Goal: Information Seeking & Learning: Find specific fact

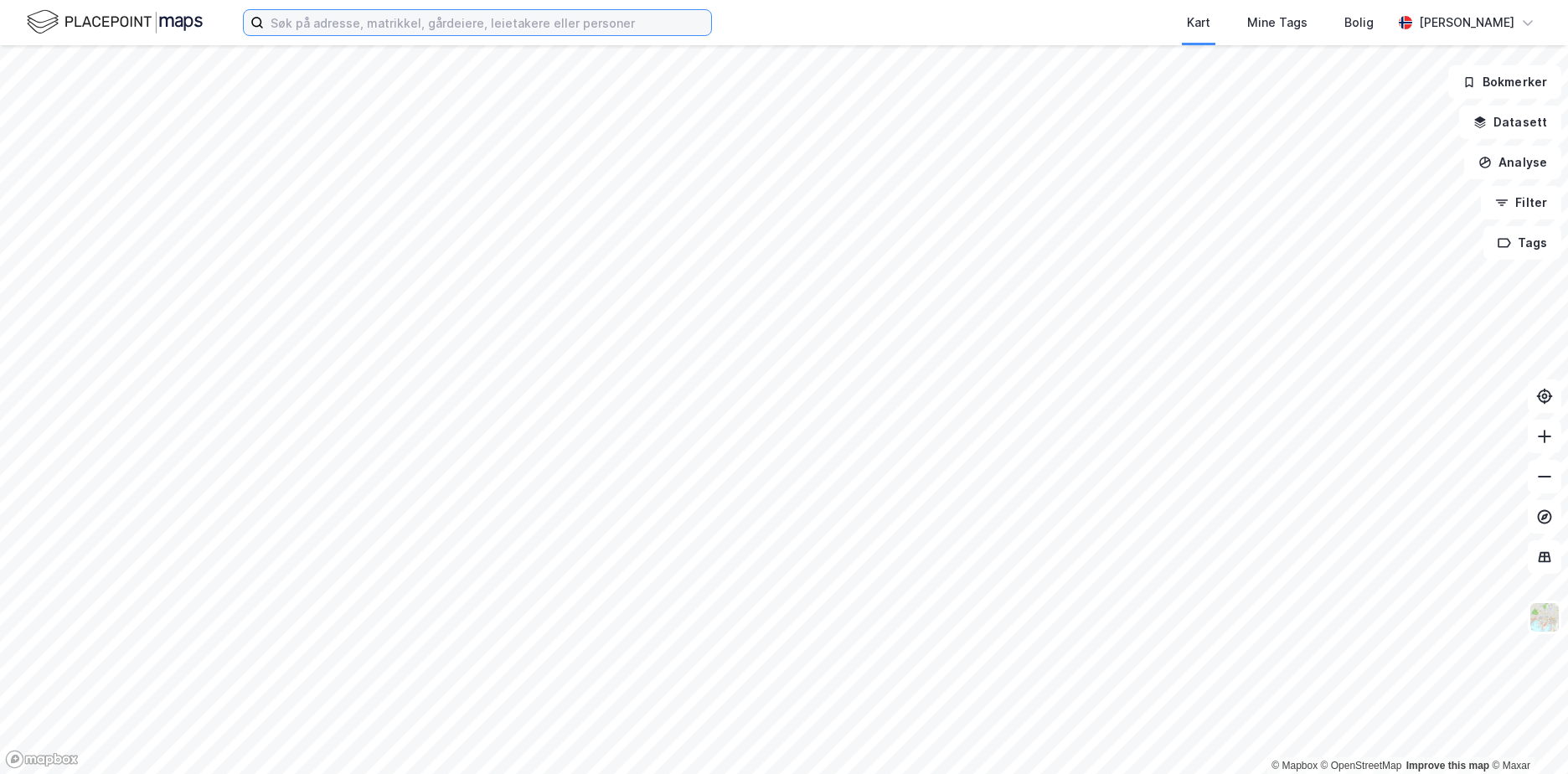
click at [616, 27] on input at bounding box center [488, 22] width 448 height 25
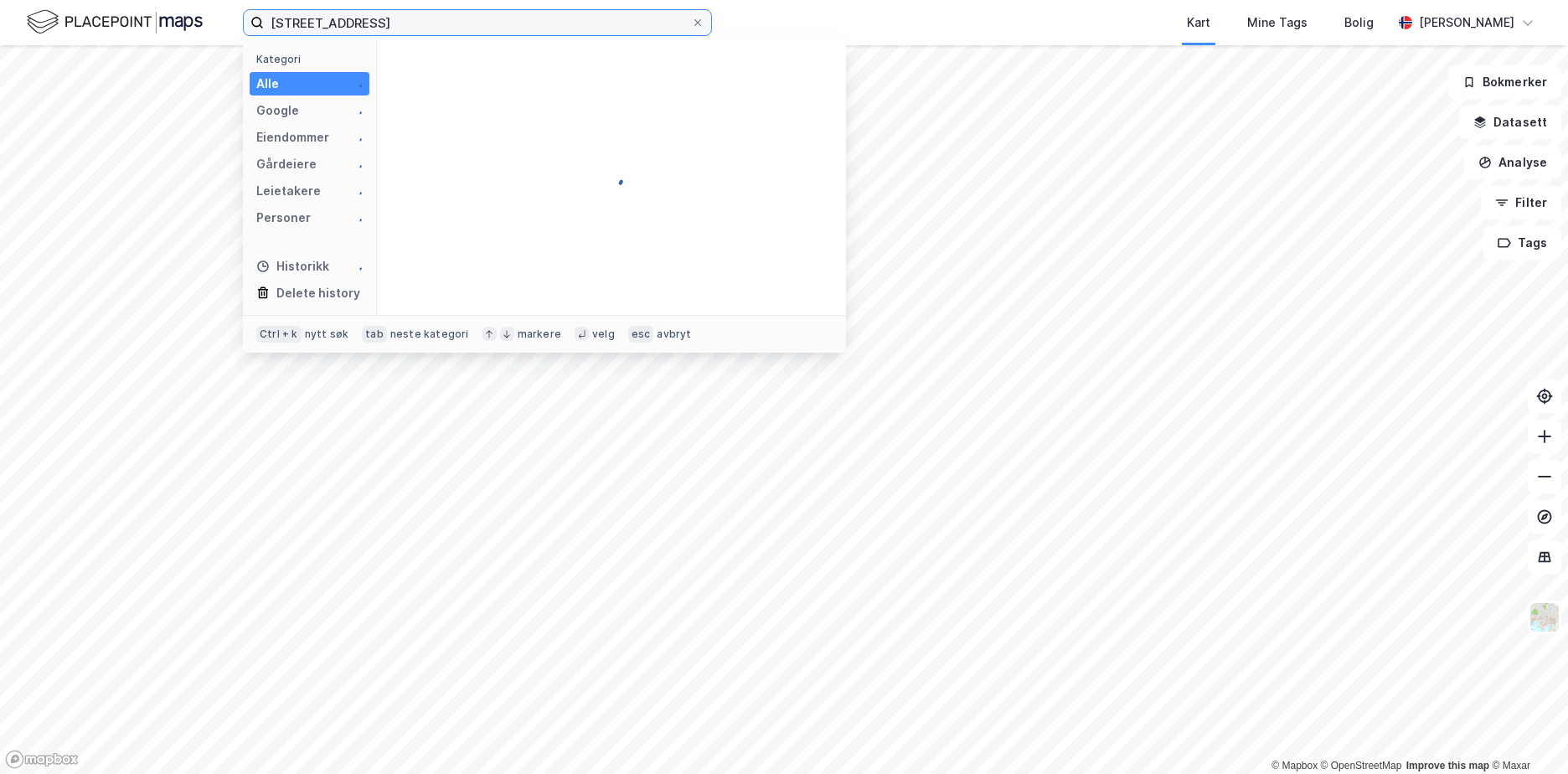
type input "[STREET_ADDRESS]"
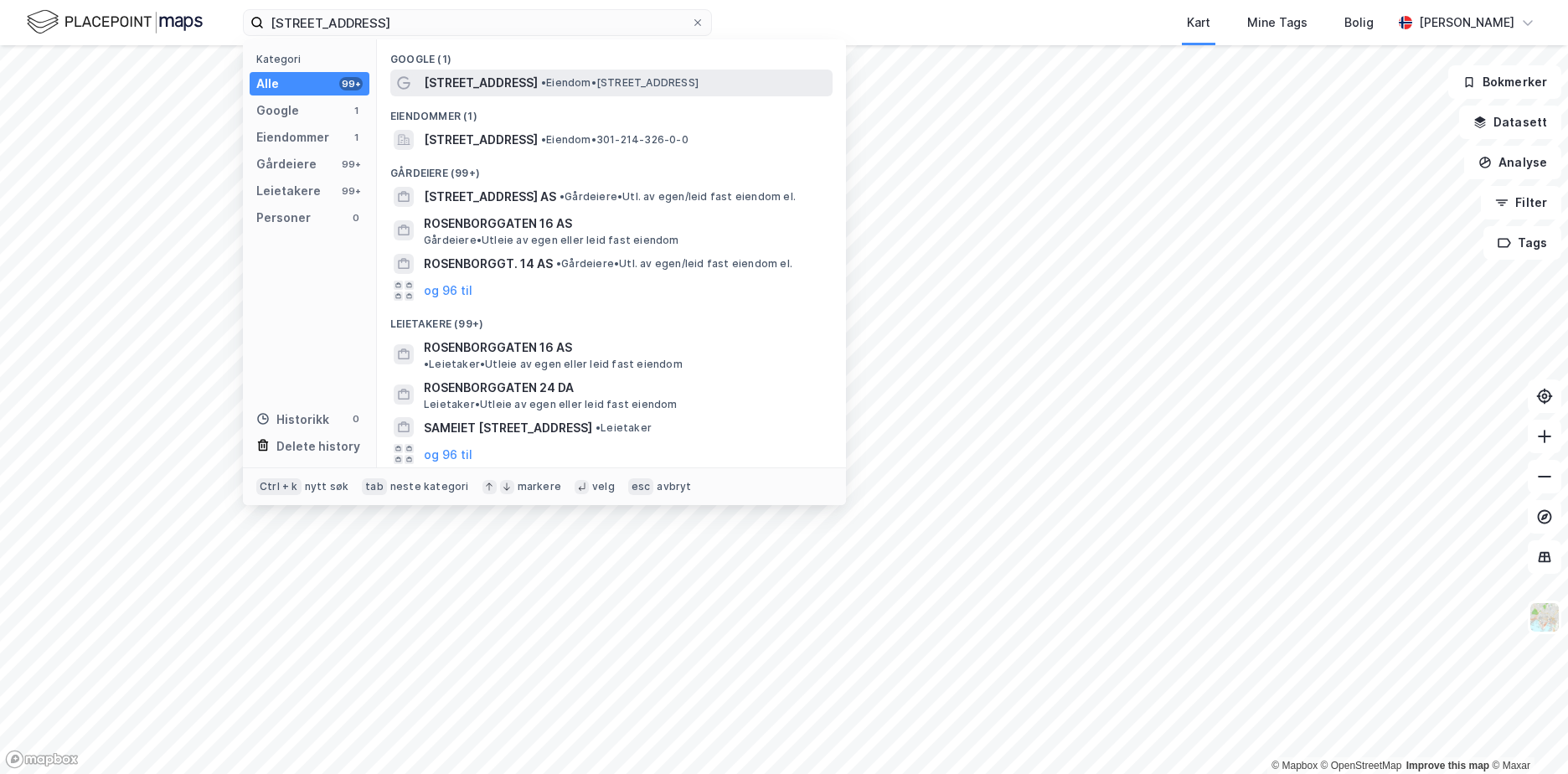
click at [508, 76] on span "[STREET_ADDRESS]" at bounding box center [480, 82] width 114 height 20
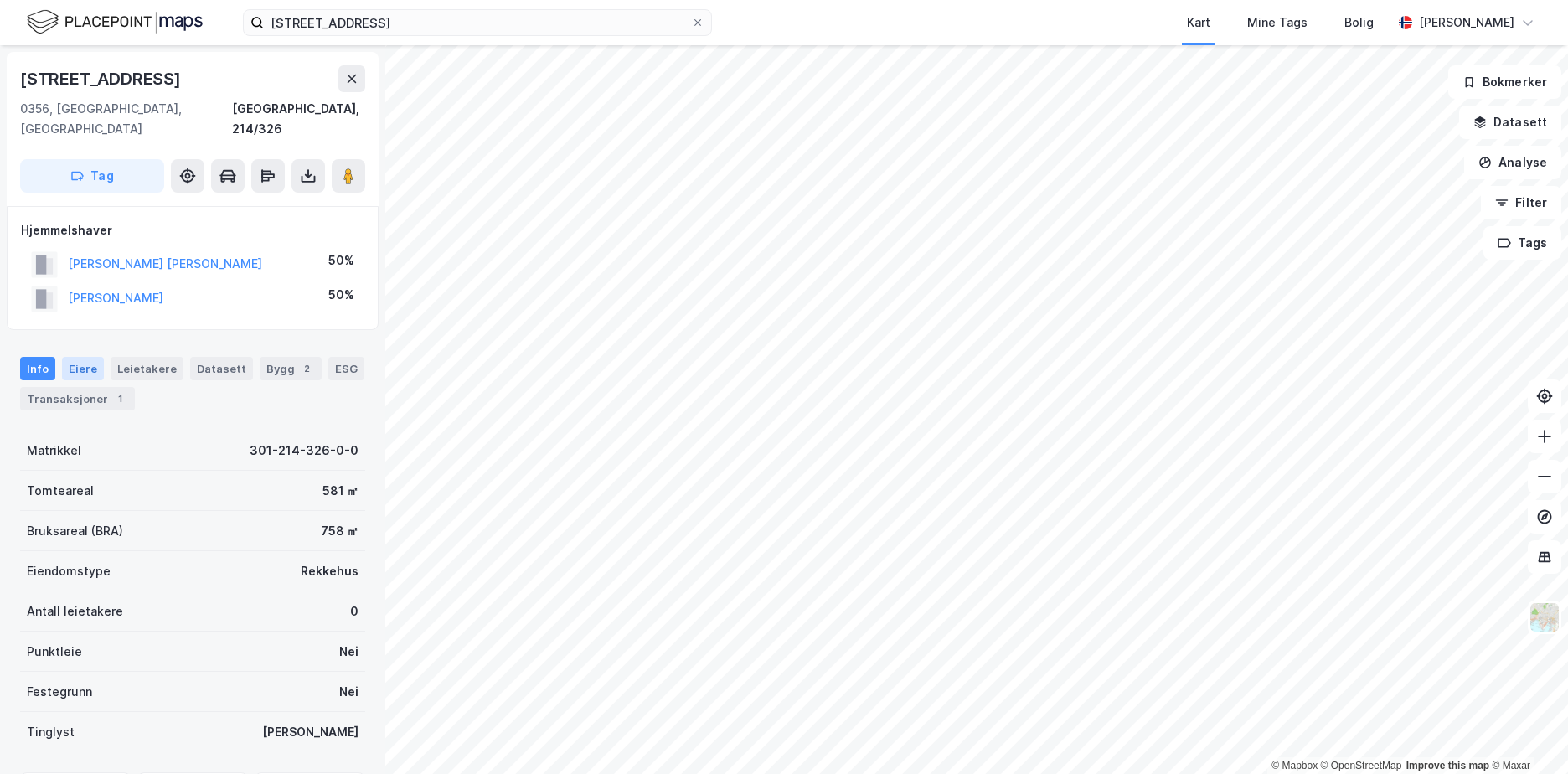
click at [77, 357] on div "Eiere" at bounding box center [82, 368] width 42 height 23
